Goal: Information Seeking & Learning: Compare options

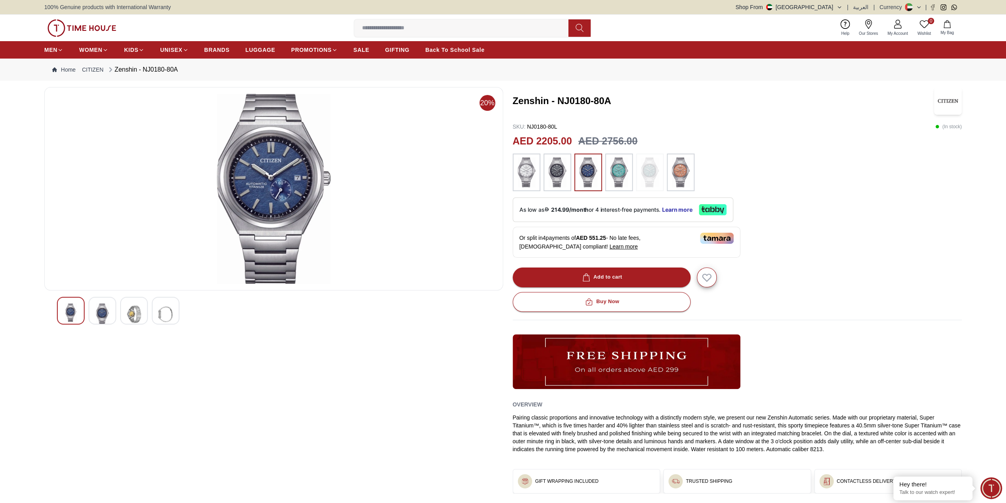
click at [864, 26] on icon at bounding box center [868, 23] width 9 height 9
click at [677, 174] on img at bounding box center [681, 172] width 20 height 30
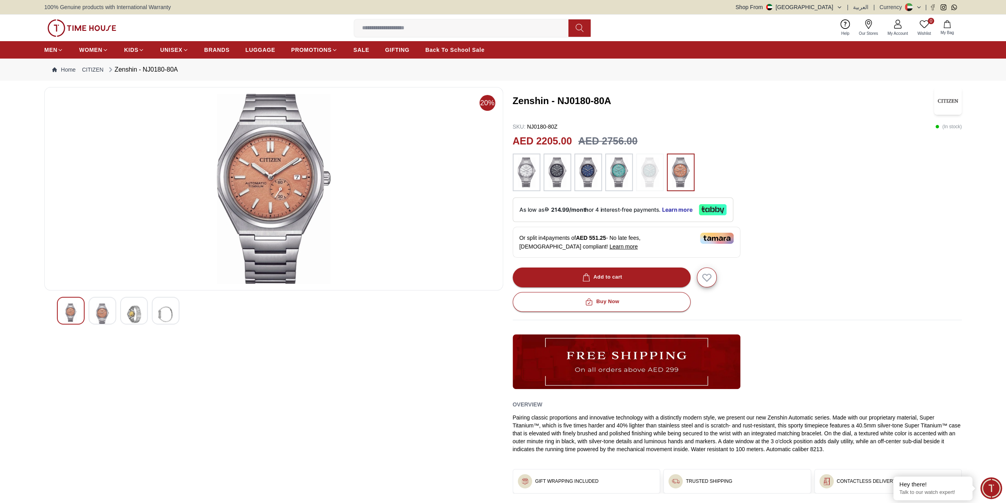
click at [588, 175] on img at bounding box center [589, 172] width 20 height 30
click at [612, 176] on img at bounding box center [619, 172] width 20 height 30
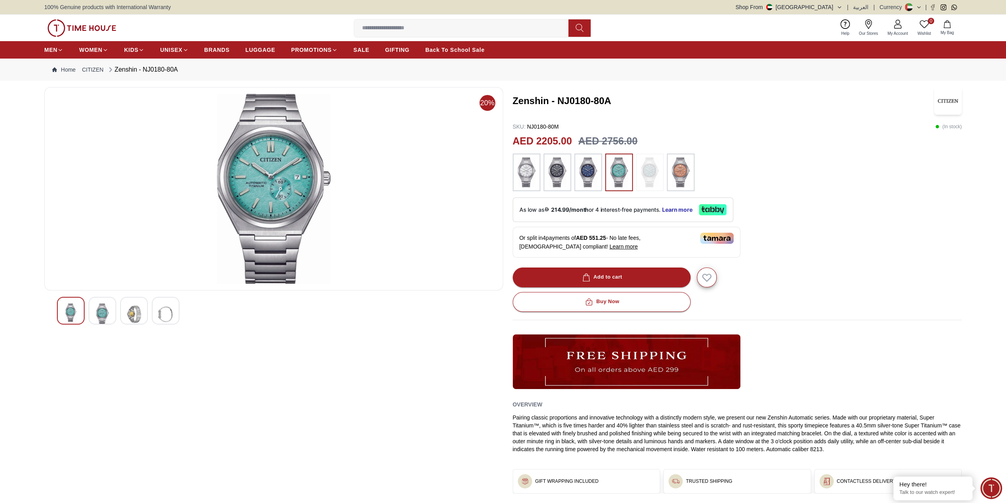
click at [587, 173] on img at bounding box center [589, 172] width 20 height 30
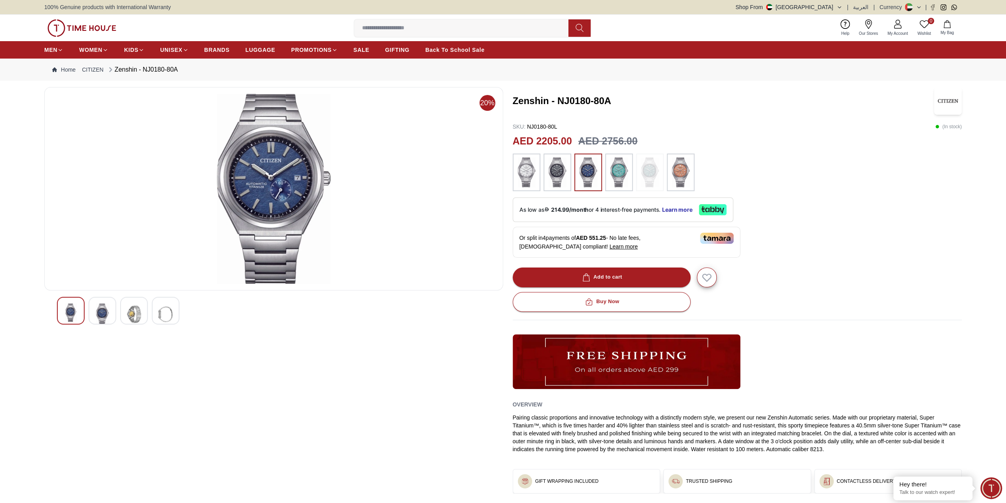
click at [556, 171] on img at bounding box center [558, 172] width 20 height 30
click at [528, 172] on img at bounding box center [527, 172] width 20 height 30
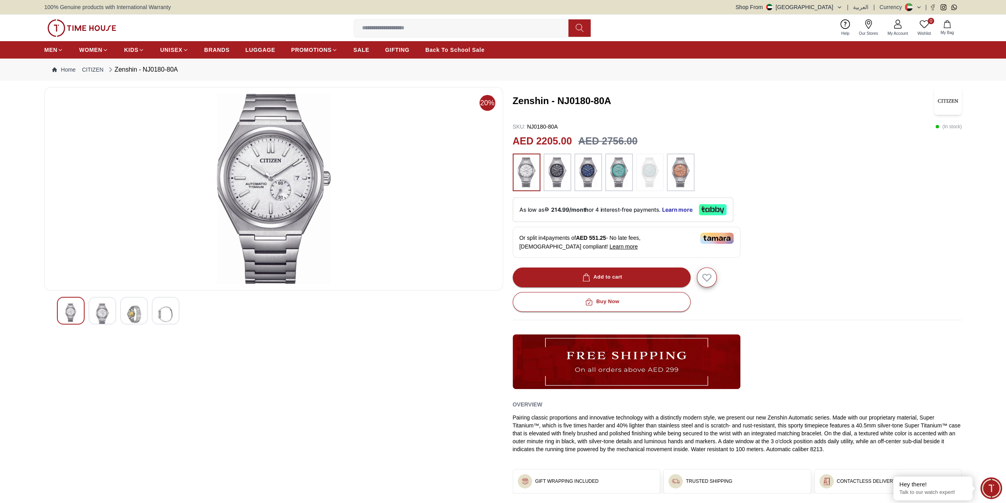
click at [270, 188] on img at bounding box center [274, 189] width 446 height 190
click at [104, 303] on img at bounding box center [102, 313] width 14 height 21
click at [127, 303] on div at bounding box center [134, 311] width 28 height 28
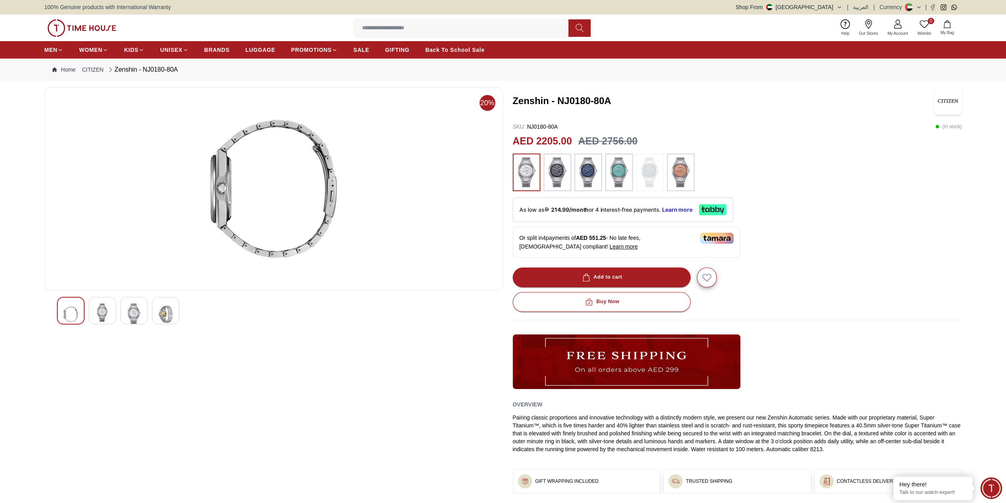
click at [168, 304] on img at bounding box center [166, 313] width 14 height 21
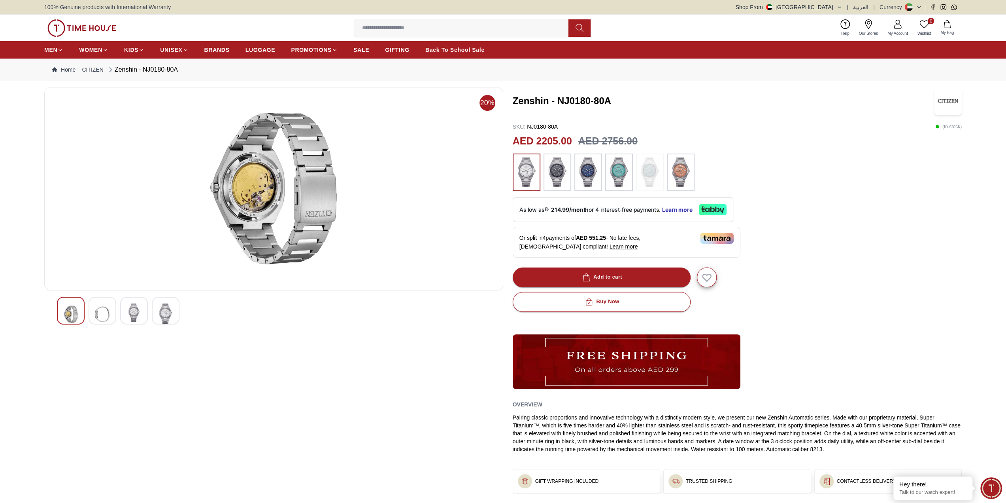
click at [238, 191] on img at bounding box center [274, 189] width 446 height 190
click at [562, 177] on img at bounding box center [558, 172] width 20 height 30
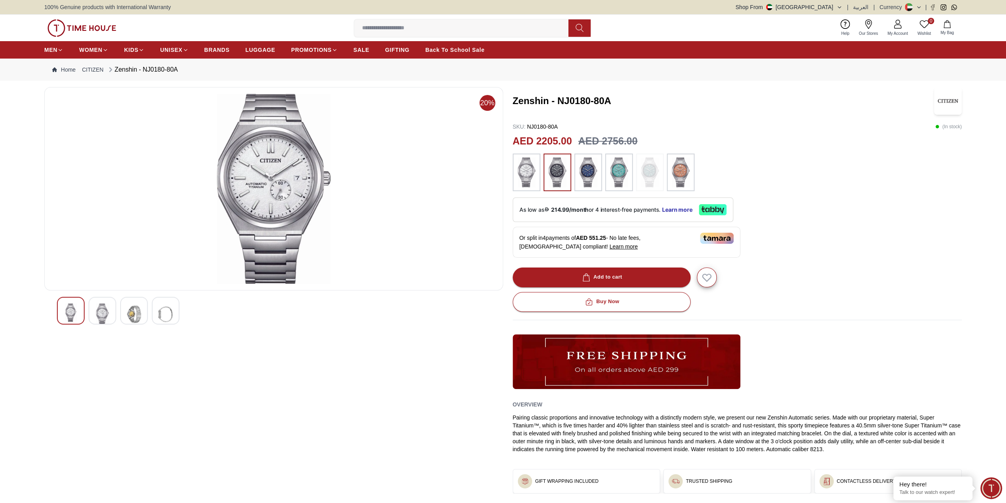
click at [584, 177] on img at bounding box center [589, 172] width 20 height 30
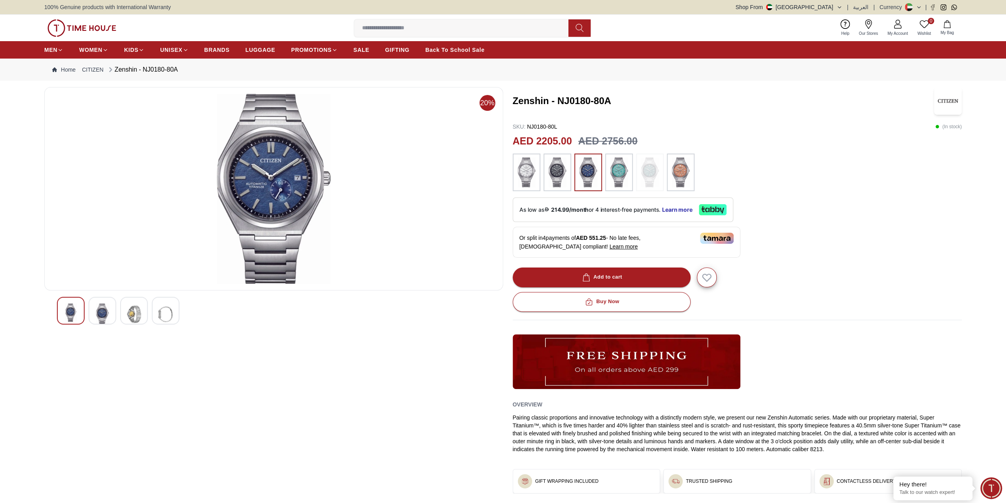
click at [611, 176] on img at bounding box center [619, 172] width 20 height 30
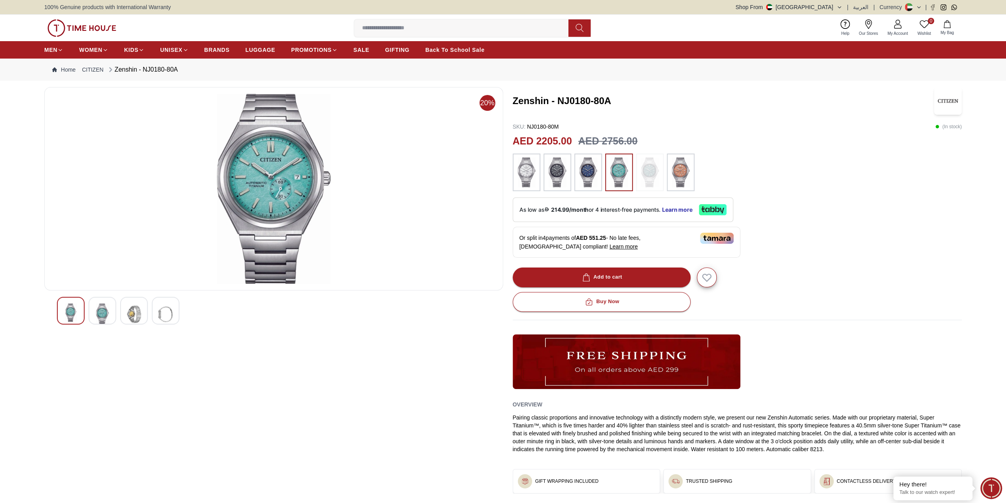
click at [108, 309] on img at bounding box center [102, 313] width 14 height 21
click at [129, 308] on img at bounding box center [134, 313] width 14 height 21
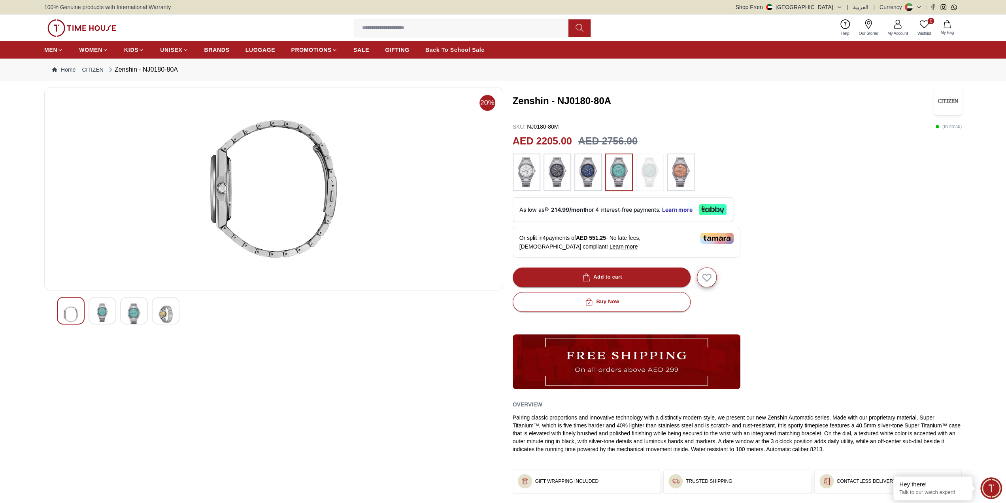
click at [97, 308] on img at bounding box center [102, 312] width 14 height 18
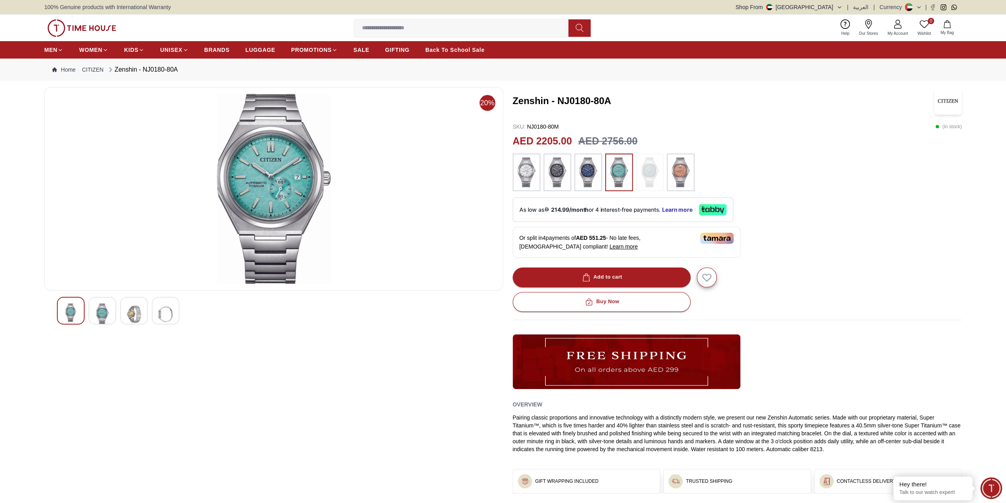
click at [151, 308] on div at bounding box center [274, 311] width 434 height 28
click at [137, 309] on img at bounding box center [134, 313] width 14 height 21
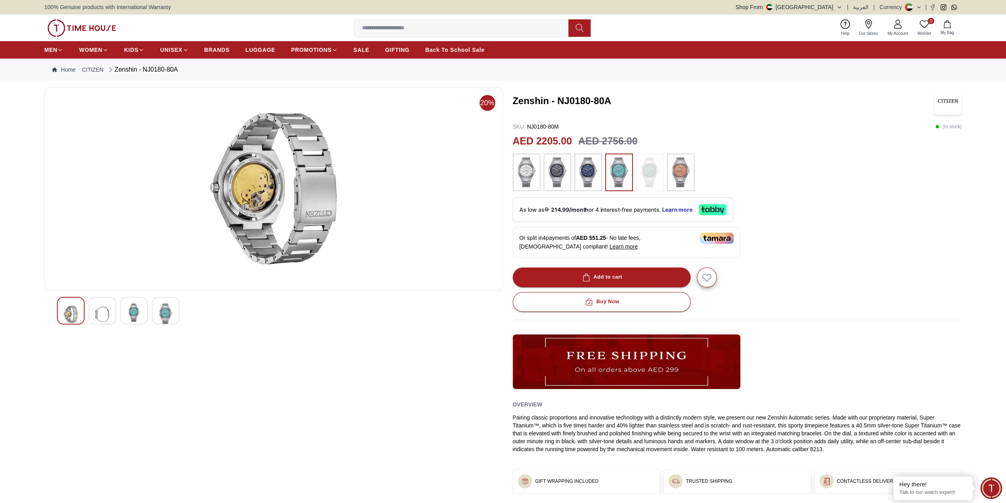
click at [248, 185] on img at bounding box center [274, 189] width 446 height 190
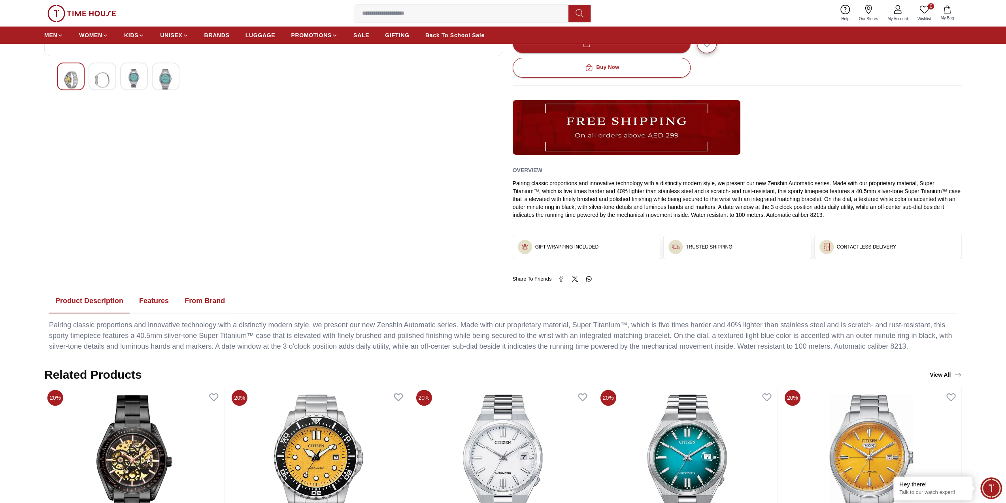
scroll to position [237, 0]
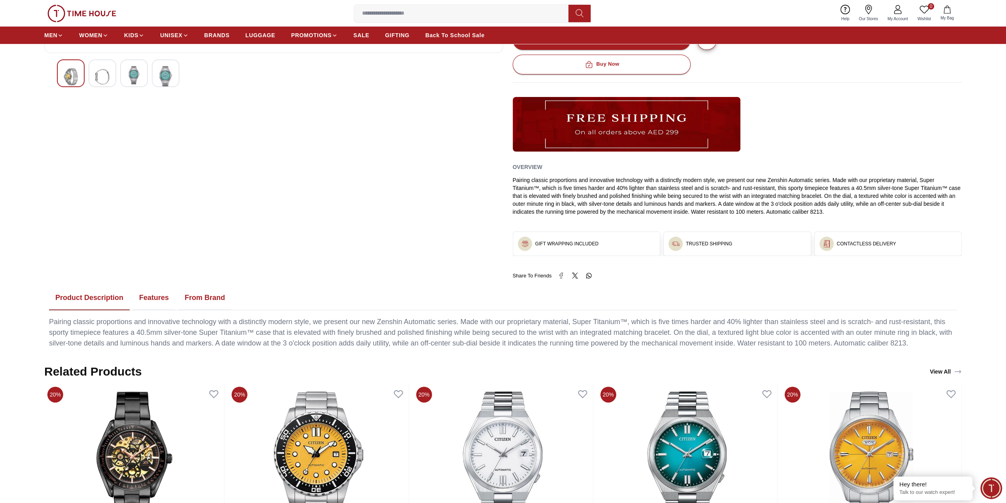
click at [146, 296] on button "Features" at bounding box center [154, 298] width 42 height 25
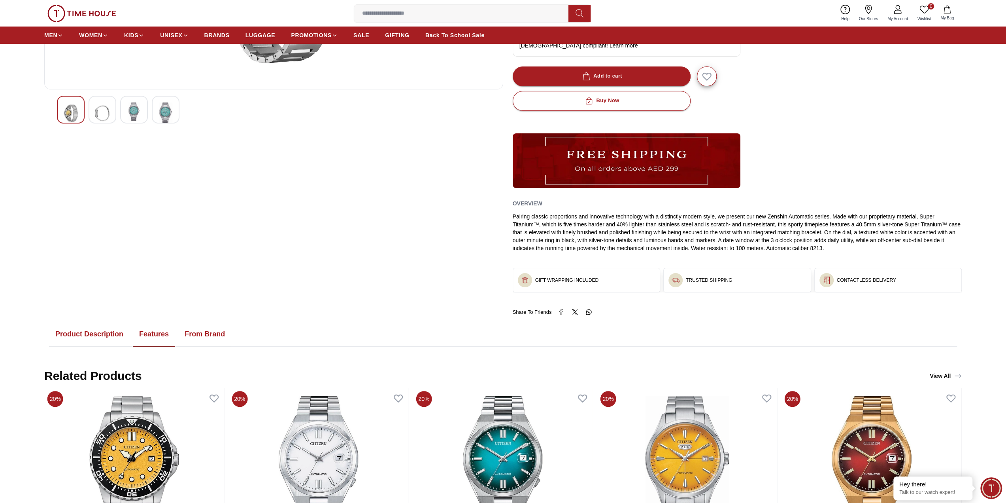
scroll to position [195, 0]
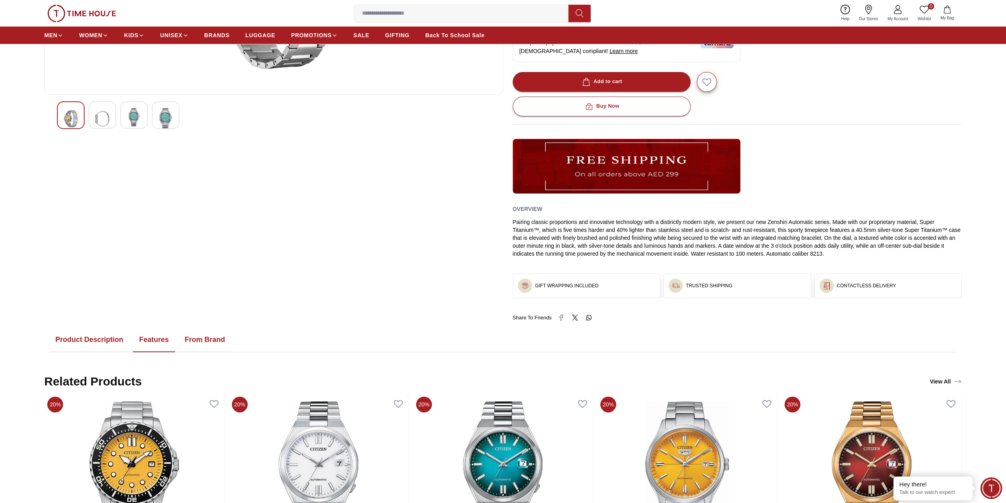
click at [197, 337] on button "From Brand" at bounding box center [204, 339] width 53 height 25
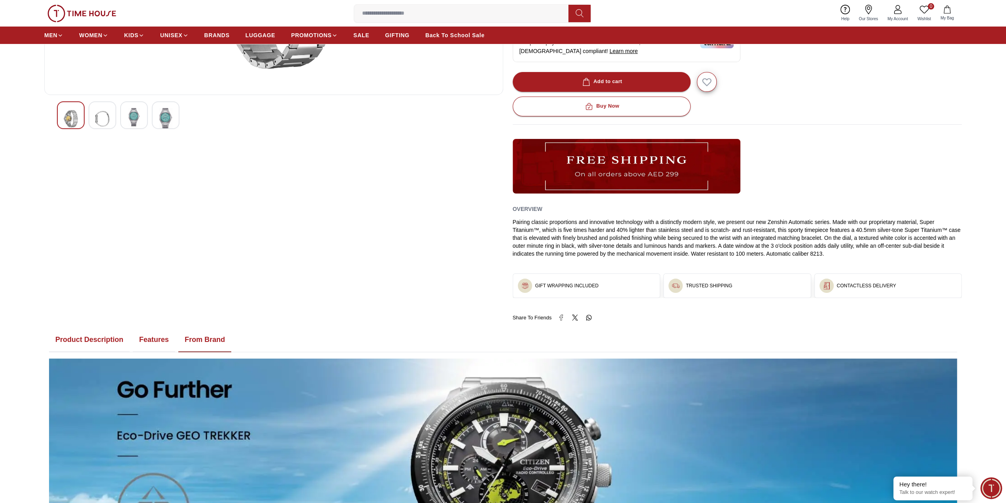
click at [94, 339] on button "Product Description" at bounding box center [89, 339] width 81 height 25
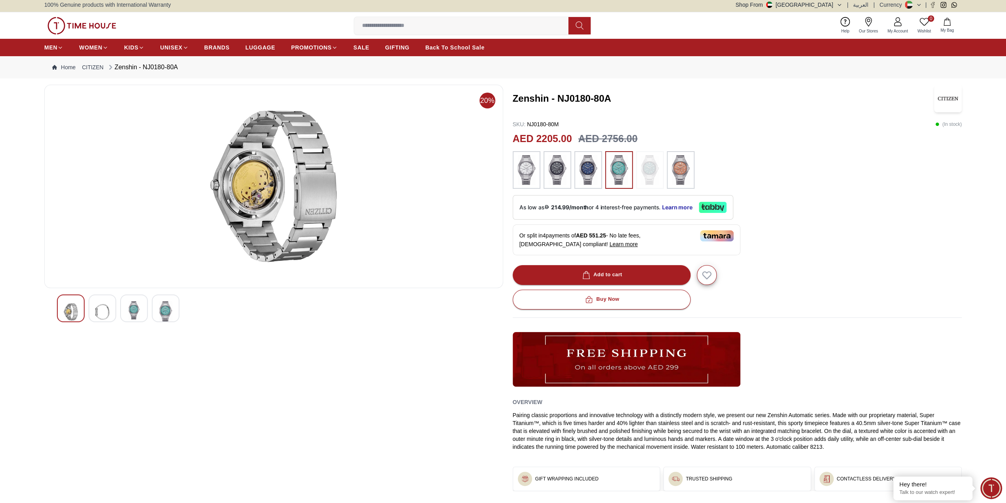
scroll to position [0, 0]
